Goal: Information Seeking & Learning: Learn about a topic

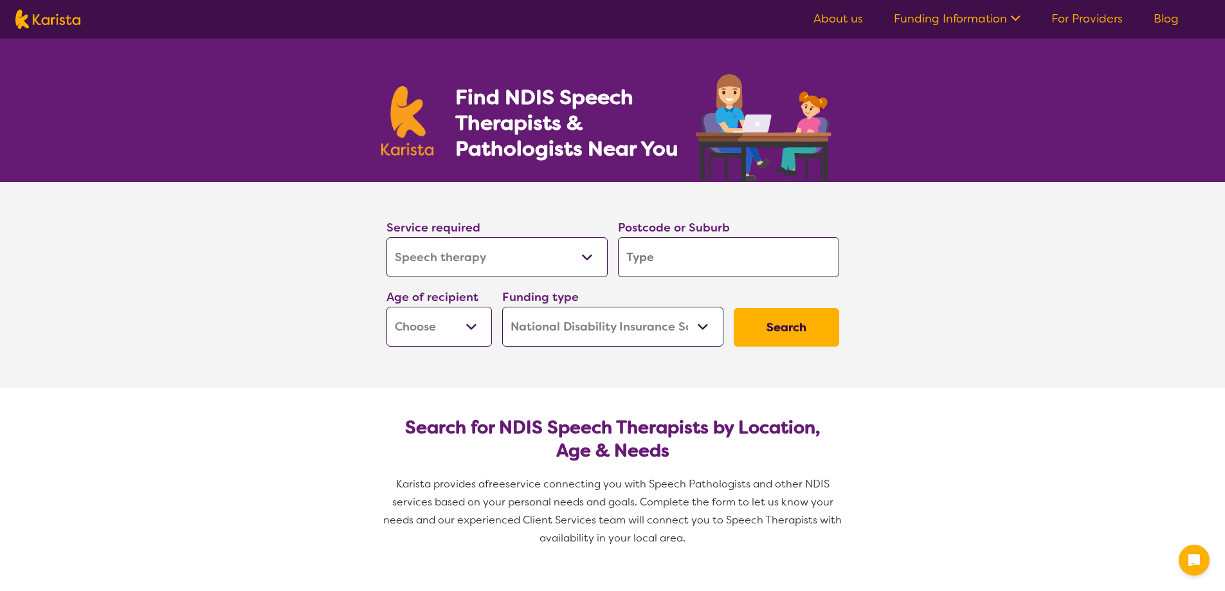
select select "Speech therapy"
select select "NDIS"
select select "Speech therapy"
select select "NDIS"
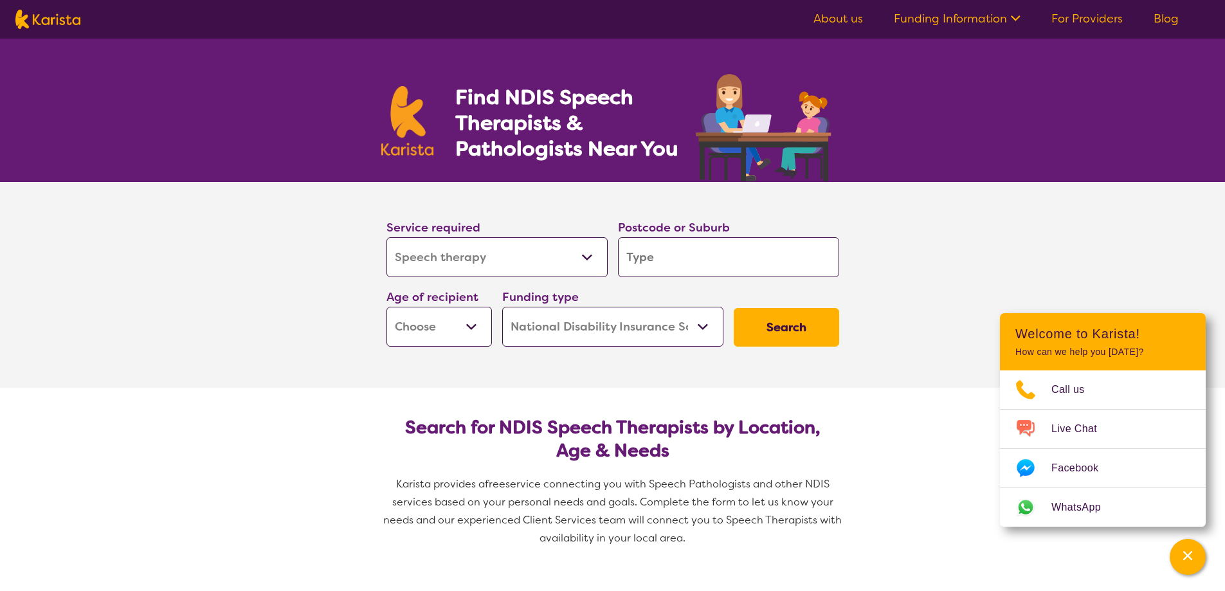
click at [703, 253] on input "search" at bounding box center [728, 257] width 221 height 40
type input "3030"
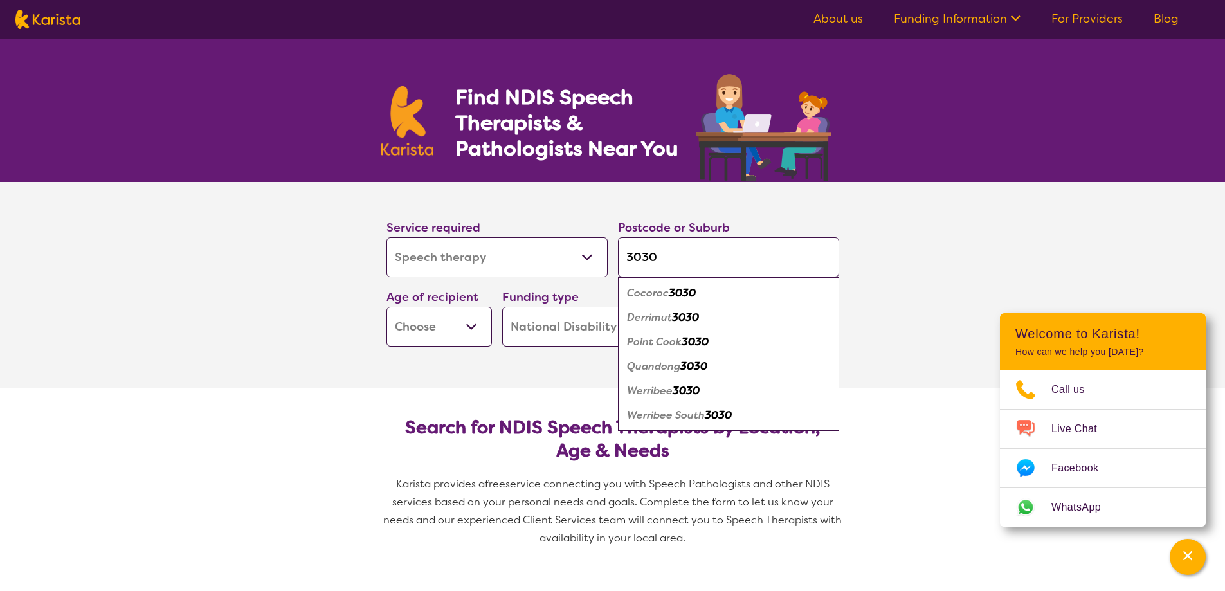
click at [864, 307] on section "Service required Allied Health Assistant Assessment ([MEDICAL_DATA] or [MEDICAL…" at bounding box center [613, 285] width 514 height 206
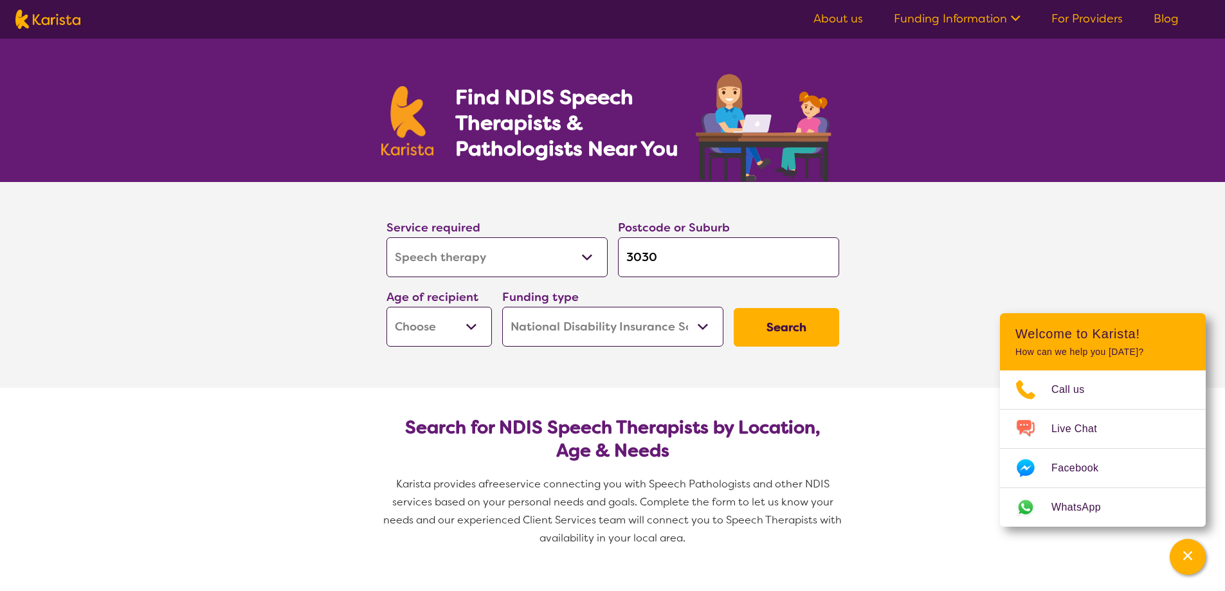
click at [480, 330] on select "Early Childhood - 0 to 9 Child - 10 to 11 Adolescent - 12 to 17 Adult - 18 to 6…" at bounding box center [438, 327] width 105 height 40
select select "EC"
click at [386, 307] on select "Early Childhood - 0 to 9 Child - 10 to 11 Adolescent - 12 to 17 Adult - 18 to 6…" at bounding box center [438, 327] width 105 height 40
select select "EC"
click at [787, 329] on button "Search" at bounding box center [786, 327] width 105 height 39
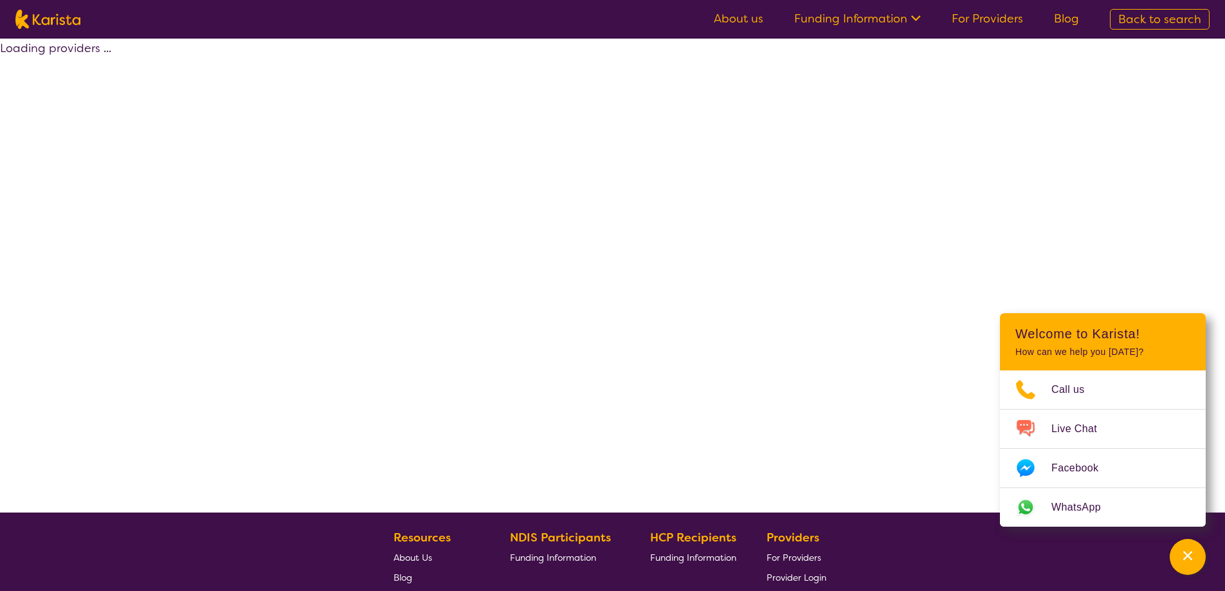
select select "by_score"
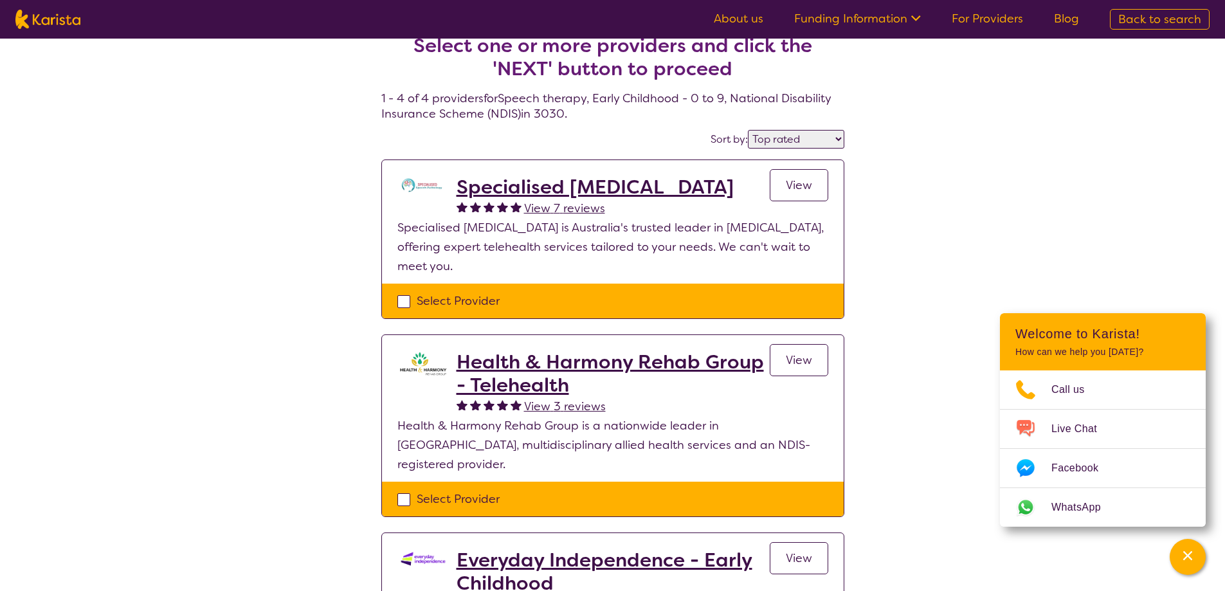
scroll to position [16, 0]
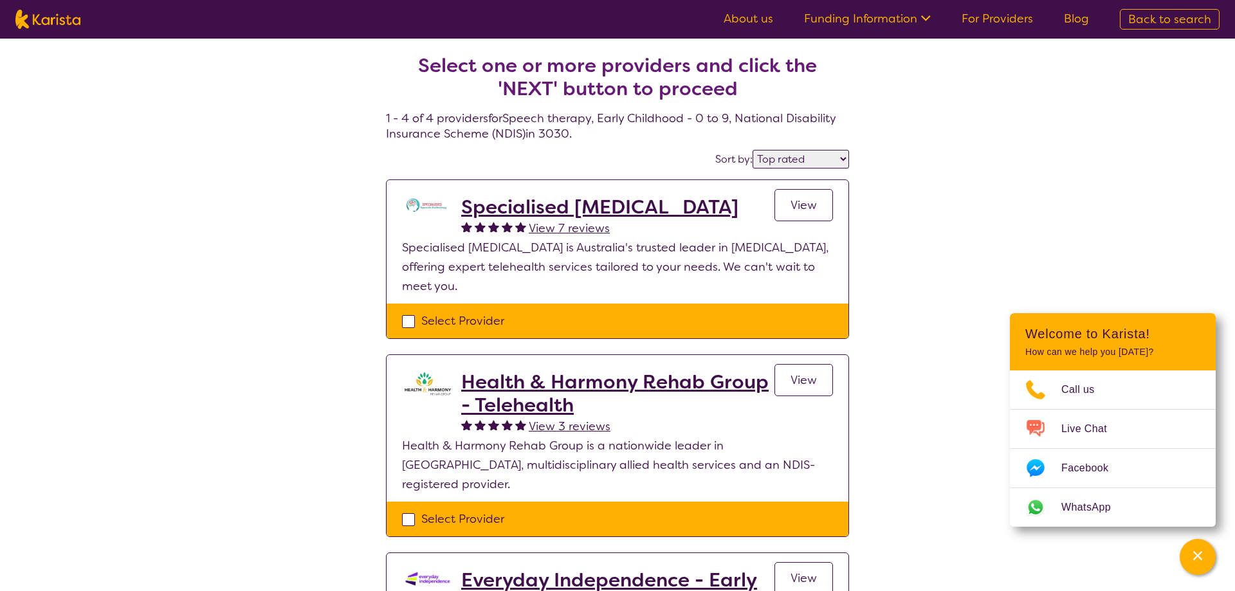
select select "Speech therapy"
select select "EC"
select select "NDIS"
select select "Speech therapy"
select select "EC"
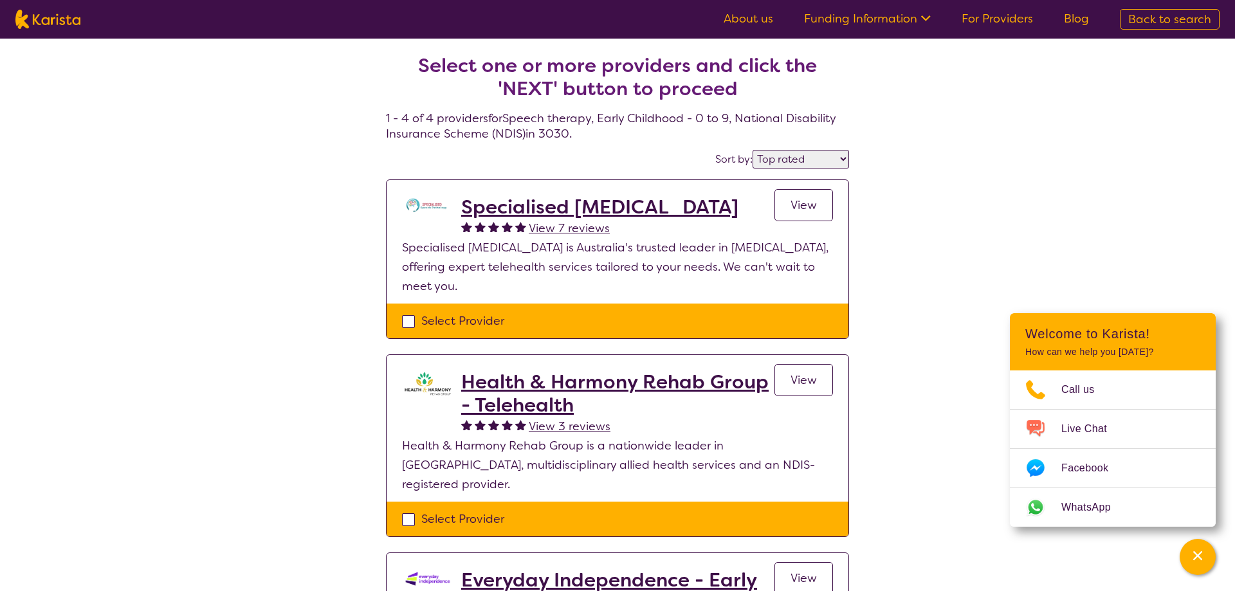
select select "NDIS"
